Goal: Information Seeking & Learning: Learn about a topic

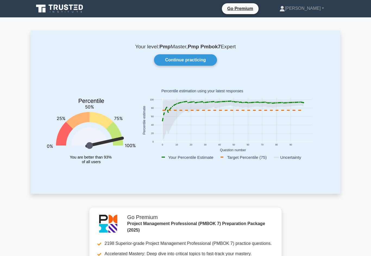
click at [209, 58] on link "Continue practicing" at bounding box center [185, 59] width 63 height 11
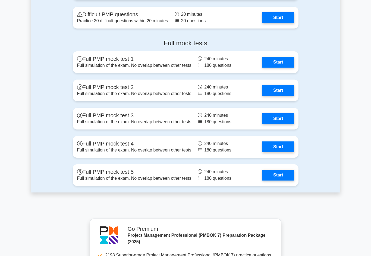
scroll to position [752, 0]
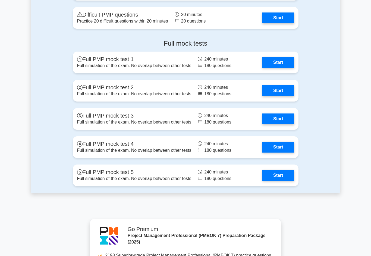
click at [280, 23] on link "Start" at bounding box center [279, 18] width 32 height 11
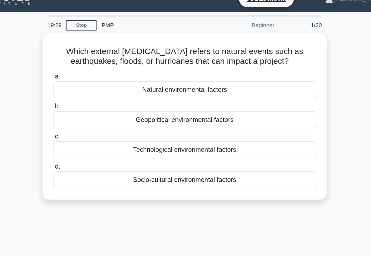
click at [163, 66] on div "Natural environmental factors" at bounding box center [186, 69] width 176 height 11
click at [98, 63] on input "a. Natural environmental factors" at bounding box center [98, 61] width 0 height 4
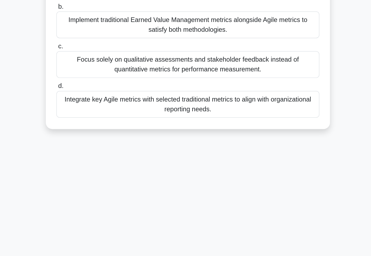
scroll to position [37, 0]
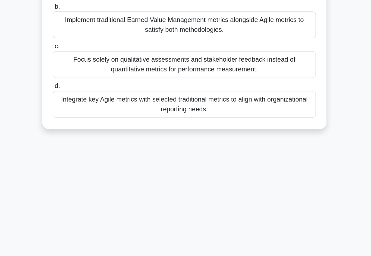
click at [189, 139] on div "Integrate key Agile metrics with selected traditional metrics to align with org…" at bounding box center [186, 148] width 176 height 18
click at [98, 134] on input "d. Integrate key Agile metrics with selected traditional metrics to align with …" at bounding box center [98, 136] width 0 height 4
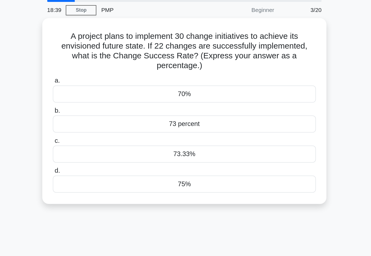
scroll to position [0, 0]
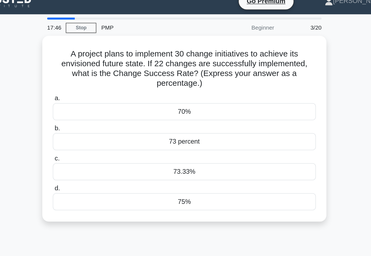
click at [148, 118] on div "73.33%" at bounding box center [186, 122] width 176 height 11
click at [98, 116] on input "c. 73.33%" at bounding box center [98, 114] width 0 height 4
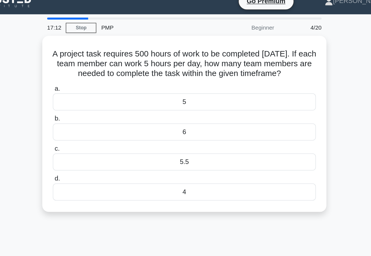
click at [148, 75] on div "5" at bounding box center [186, 75] width 176 height 11
click at [98, 69] on input "a. 5" at bounding box center [98, 68] width 0 height 4
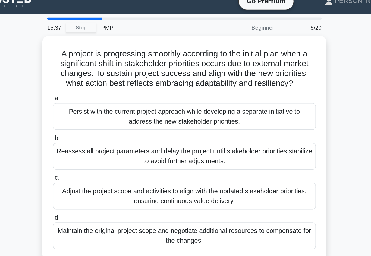
click at [193, 138] on div "Adjust the project scope and activities to align with the updated stakeholder p…" at bounding box center [186, 139] width 176 height 18
click at [98, 129] on input "c. Adjust the project scope and activities to align with the updated stakeholde…" at bounding box center [98, 127] width 0 height 4
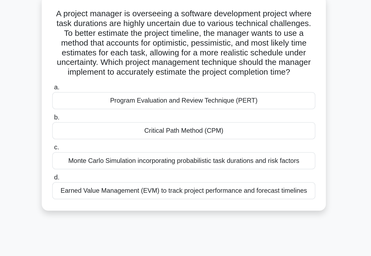
click at [197, 97] on div "Program Evaluation and Review Technique (PERT)" at bounding box center [186, 102] width 176 height 11
click at [98, 92] on input "a. Program Evaluation and Review Technique (PERT)" at bounding box center [98, 94] width 0 height 4
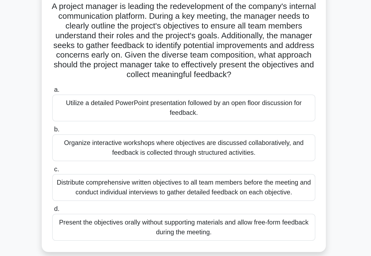
click at [192, 130] on div "Organize interactive workshops where objectives are discussed collaboratively, …" at bounding box center [186, 139] width 176 height 18
click at [98, 125] on input "b. Organize interactive workshops where objectives are discussed collaborativel…" at bounding box center [98, 127] width 0 height 4
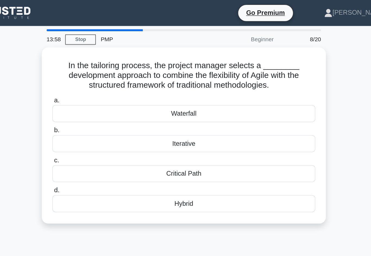
click at [188, 140] on div "Hybrid" at bounding box center [186, 136] width 176 height 11
click at [98, 129] on input "d. Hybrid" at bounding box center [98, 128] width 0 height 4
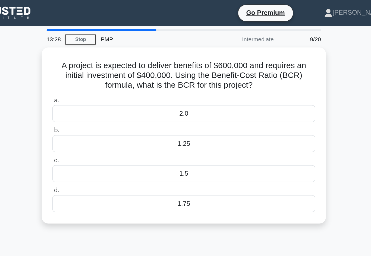
click at [171, 116] on div "1.5" at bounding box center [186, 116] width 176 height 11
click at [98, 109] on input "c. 1.5" at bounding box center [98, 108] width 0 height 4
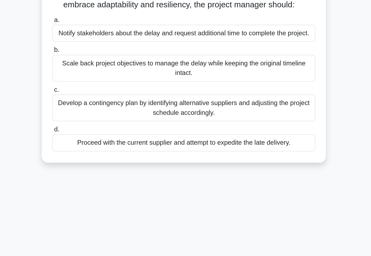
click at [196, 117] on div "Develop a contingency plan by identifying alternative suppliers and adjusting t…" at bounding box center [186, 126] width 176 height 18
click at [98, 112] on input "c. Develop a contingency plan by identifying alternative suppliers and adjustin…" at bounding box center [98, 114] width 0 height 4
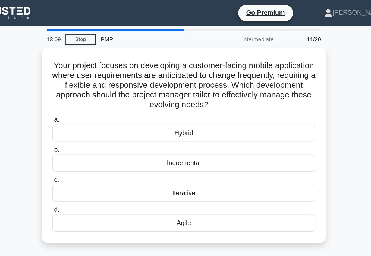
click at [106, 26] on link "Stop" at bounding box center [116, 26] width 20 height 7
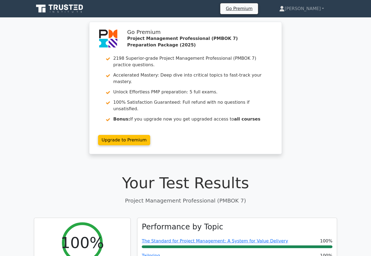
click at [309, 7] on link "[PERSON_NAME]" at bounding box center [302, 8] width 71 height 11
click at [302, 18] on link "Profile" at bounding box center [288, 21] width 43 height 9
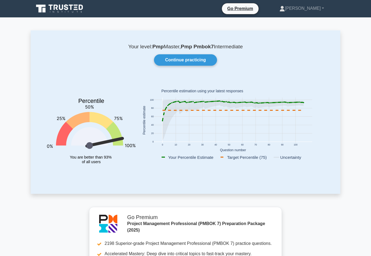
click at [65, 9] on icon at bounding box center [66, 7] width 4 height 6
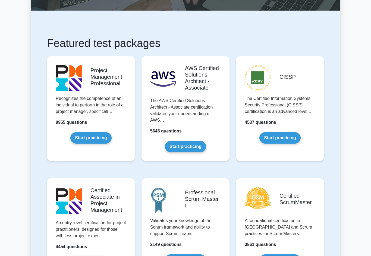
scroll to position [78, 0]
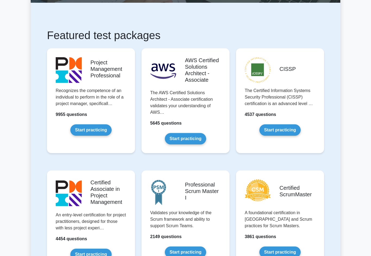
click at [105, 125] on link "Start practicing" at bounding box center [90, 130] width 41 height 11
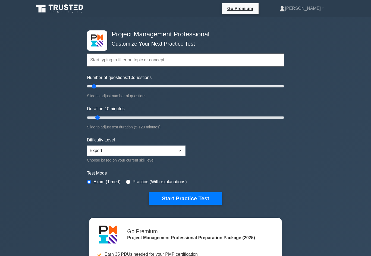
type input "15"
click at [107, 116] on input "Duration: 10 minutes" at bounding box center [185, 117] width 197 height 7
click at [183, 197] on button "Start Practice Test" at bounding box center [185, 199] width 73 height 13
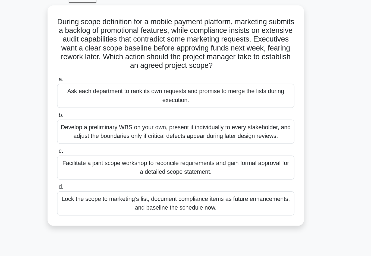
click at [98, 143] on div "Facilitate a joint scope workshop to reconcile requirements and gain formal app…" at bounding box center [186, 152] width 176 height 18
click at [98, 138] on input "c. Facilitate a joint scope workshop to reconcile requirements and gain formal …" at bounding box center [98, 140] width 0 height 4
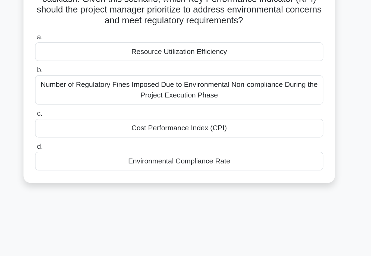
click at [98, 176] on div "Environmental Compliance Rate" at bounding box center [186, 181] width 176 height 11
click at [98, 172] on input "d. Environmental Compliance Rate" at bounding box center [98, 174] width 0 height 4
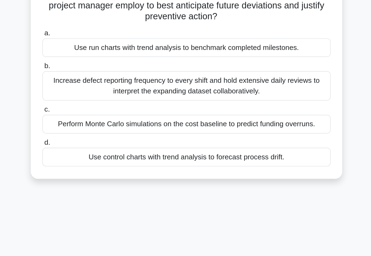
click at [191, 137] on div "Perform Monte Carlo simulations on the cost baseline to predict funding overrun…" at bounding box center [186, 142] width 176 height 11
click at [98, 132] on input "c. Perform Monte Carlo simulations on the cost baseline to predict funding over…" at bounding box center [98, 134] width 0 height 4
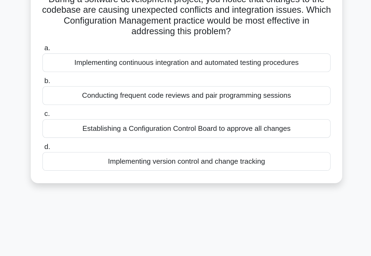
click at [189, 117] on div "Establishing a Configuration Control Board to approve all changes" at bounding box center [186, 122] width 176 height 11
click at [98, 112] on input "c. Establishing a Configuration Control Board to approve all changes" at bounding box center [98, 114] width 0 height 4
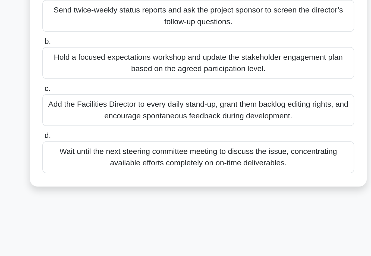
click at [181, 163] on div "Wait until the next steering committee meeting to discuss the issue, concentrat…" at bounding box center [186, 172] width 176 height 18
click at [98, 159] on input "d. Wait until the next steering committee meeting to discuss the issue, concent…" at bounding box center [98, 161] width 0 height 4
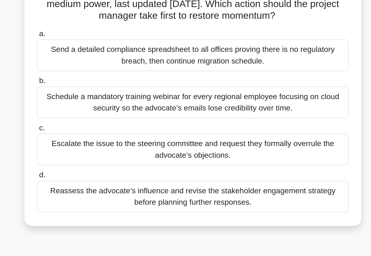
click at [98, 176] on div "Reassess the advocate’s influence and revise the stakeholder engagement strateg…" at bounding box center [186, 185] width 176 height 18
click at [98, 172] on input "d. Reassess the advocate’s influence and revise the stakeholder engagement stra…" at bounding box center [98, 174] width 0 height 4
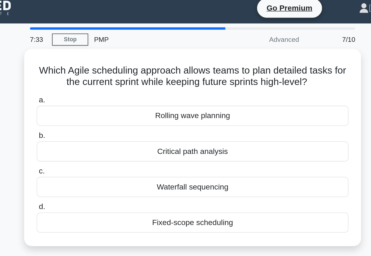
click at [180, 70] on div "Rolling wave planning" at bounding box center [186, 69] width 176 height 11
click at [98, 63] on input "a. Rolling wave planning" at bounding box center [98, 61] width 0 height 4
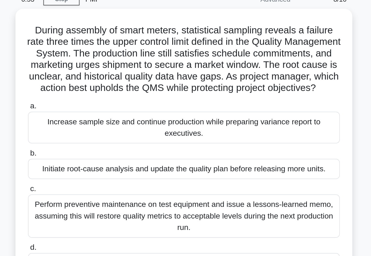
click at [98, 117] on div "Initiate root-cause analysis and update the quality plan before releasing more …" at bounding box center [186, 122] width 176 height 11
click at [98, 112] on input "b. Initiate root-cause analysis and update the quality plan before releasing mo…" at bounding box center [98, 114] width 0 height 4
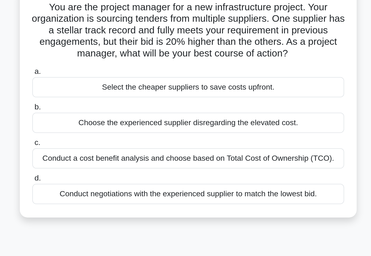
click at [187, 124] on div "Conduct a cost benefit analysis and choose based on Total Cost of Ownership (TC…" at bounding box center [186, 129] width 176 height 11
click at [98, 119] on input "c. Conduct a cost benefit analysis and choose based on Total Cost of Ownership …" at bounding box center [98, 121] width 0 height 4
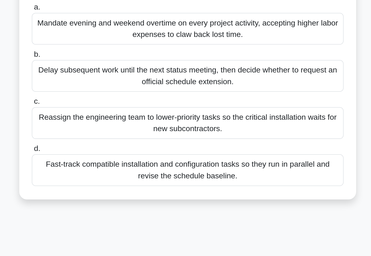
click at [98, 170] on div "Fast-track compatible installation and configuration tasks so they run in paral…" at bounding box center [186, 179] width 176 height 18
click at [98, 165] on input "d. Fast-track compatible installation and configuration tasks so they run in pa…" at bounding box center [98, 167] width 0 height 4
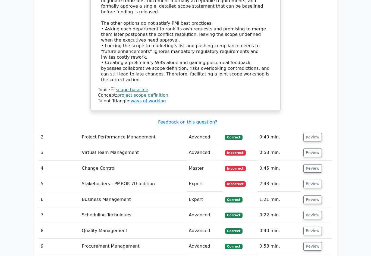
scroll to position [725, 0]
click at [317, 196] on button "Review" at bounding box center [313, 200] width 18 height 8
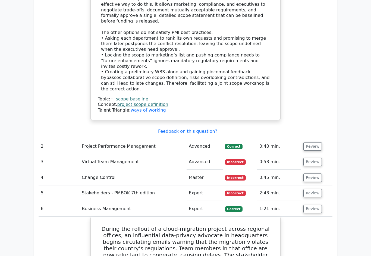
scroll to position [704, 0]
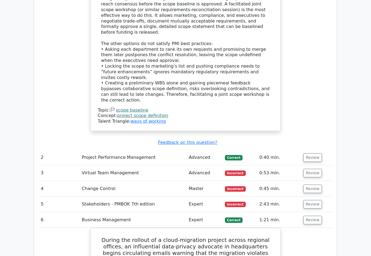
click at [318, 200] on button "Review" at bounding box center [313, 204] width 18 height 8
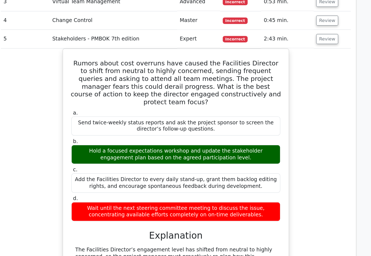
scroll to position [844, 0]
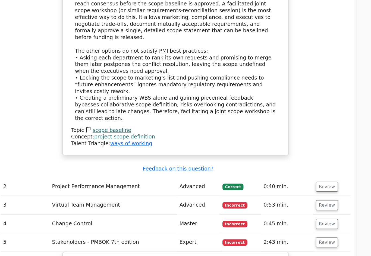
click at [304, 184] on button "Review" at bounding box center [313, 188] width 18 height 8
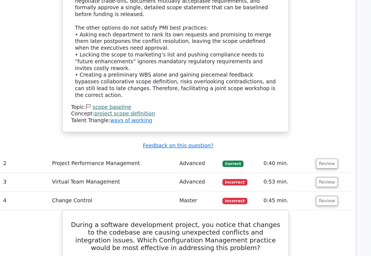
scroll to position [715, 0]
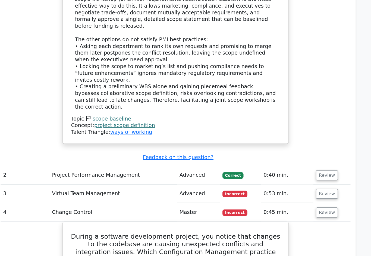
click at [304, 159] on button "Review" at bounding box center [313, 163] width 18 height 8
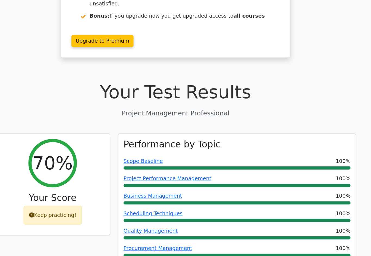
scroll to position [0, 0]
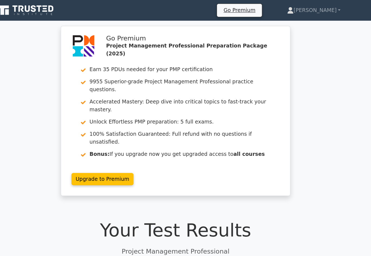
click at [271, 7] on link "[PERSON_NAME]" at bounding box center [302, 8] width 71 height 11
click at [267, 20] on link "Profile" at bounding box center [288, 21] width 43 height 9
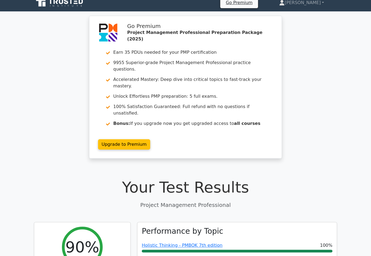
click at [316, 2] on link "[PERSON_NAME]" at bounding box center [302, 3] width 71 height 11
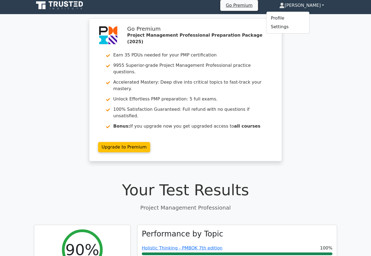
scroll to position [3, 0]
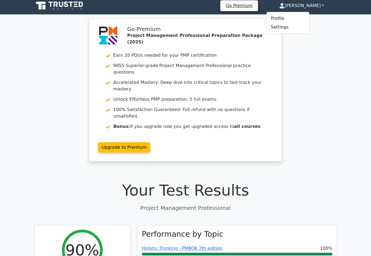
click at [306, 18] on link "Profile" at bounding box center [288, 18] width 43 height 9
